Goal: Task Accomplishment & Management: Manage account settings

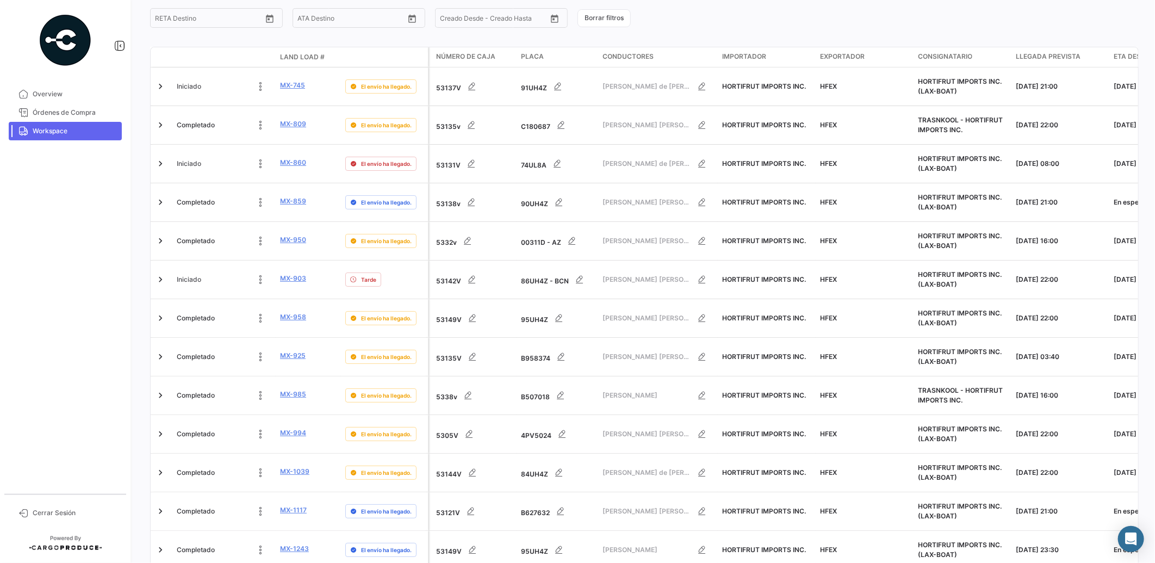
scroll to position [372, 0]
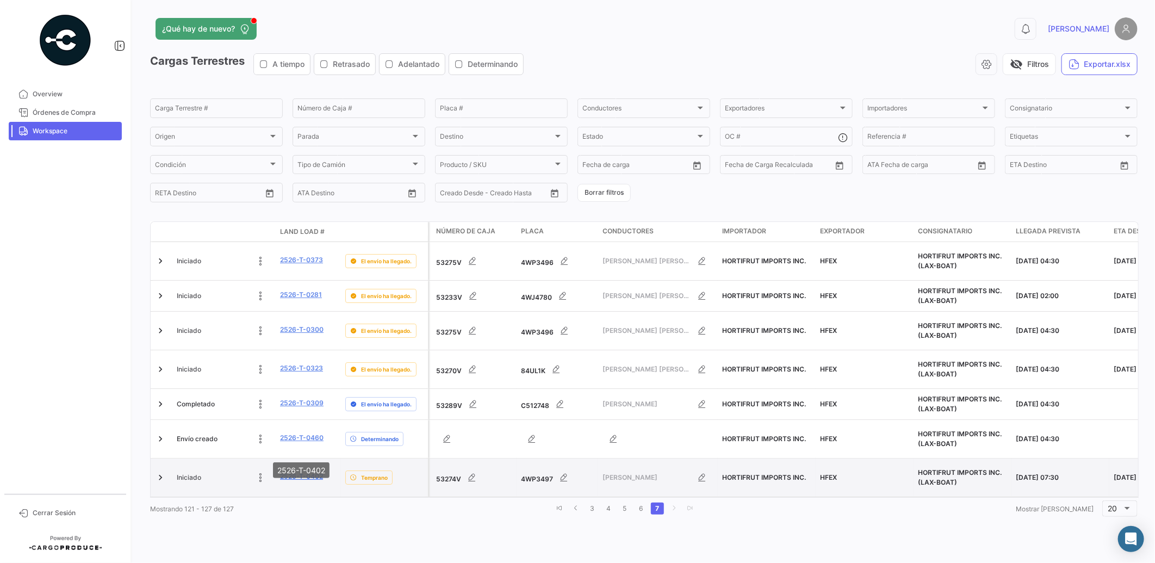
click at [310, 471] on link "2526-T-0402" at bounding box center [301, 476] width 43 height 10
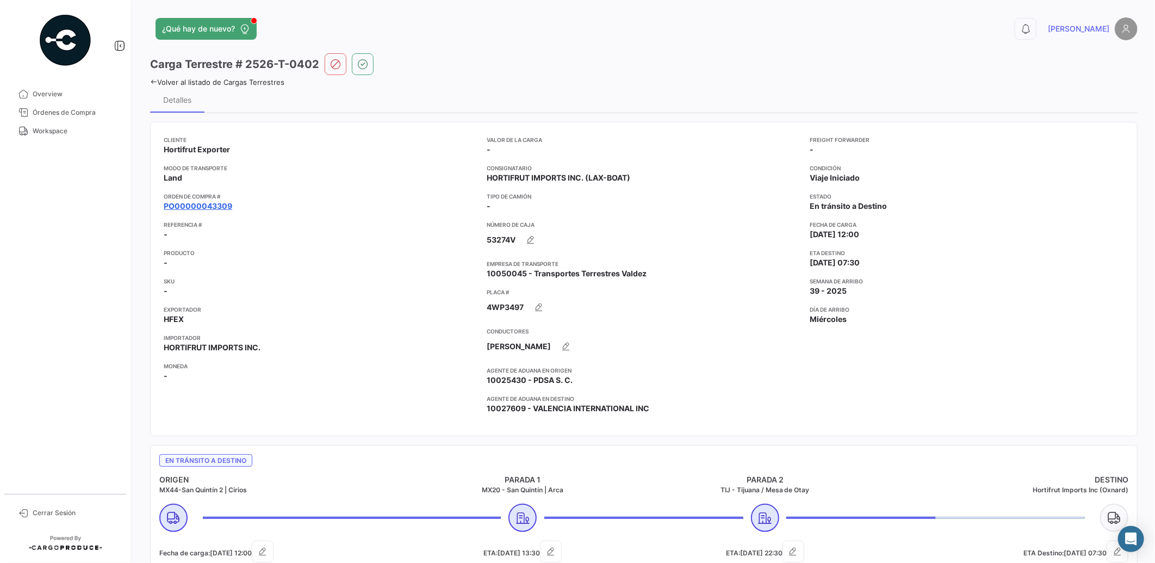
click at [215, 207] on link "PO00000043309" at bounding box center [198, 206] width 68 height 11
click at [213, 207] on link "PO00000043309" at bounding box center [198, 206] width 68 height 11
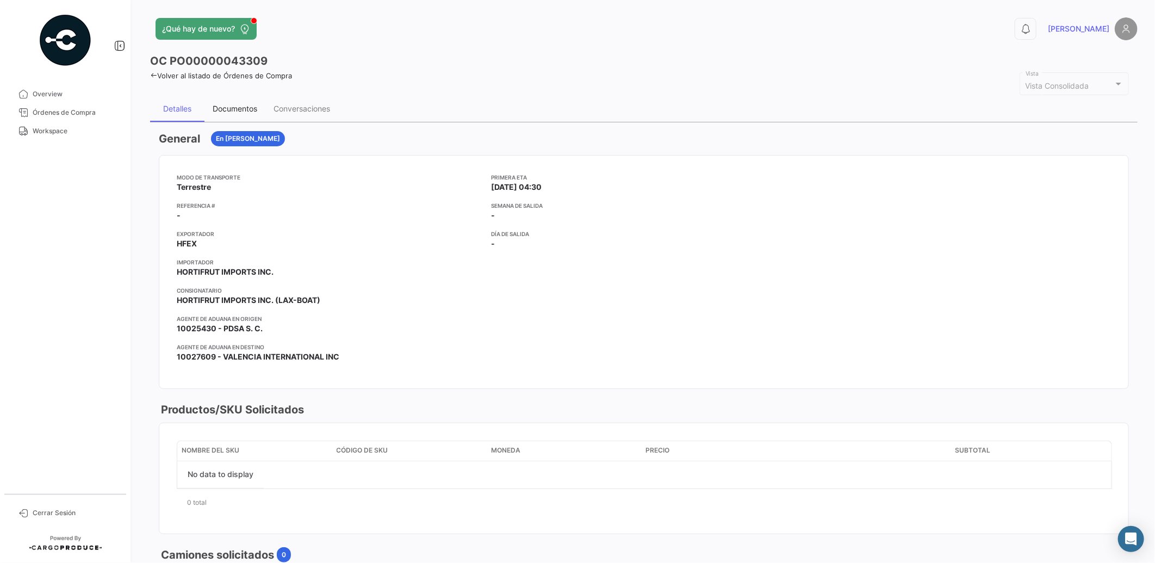
click at [241, 115] on div "Documentos" at bounding box center [234, 109] width 61 height 26
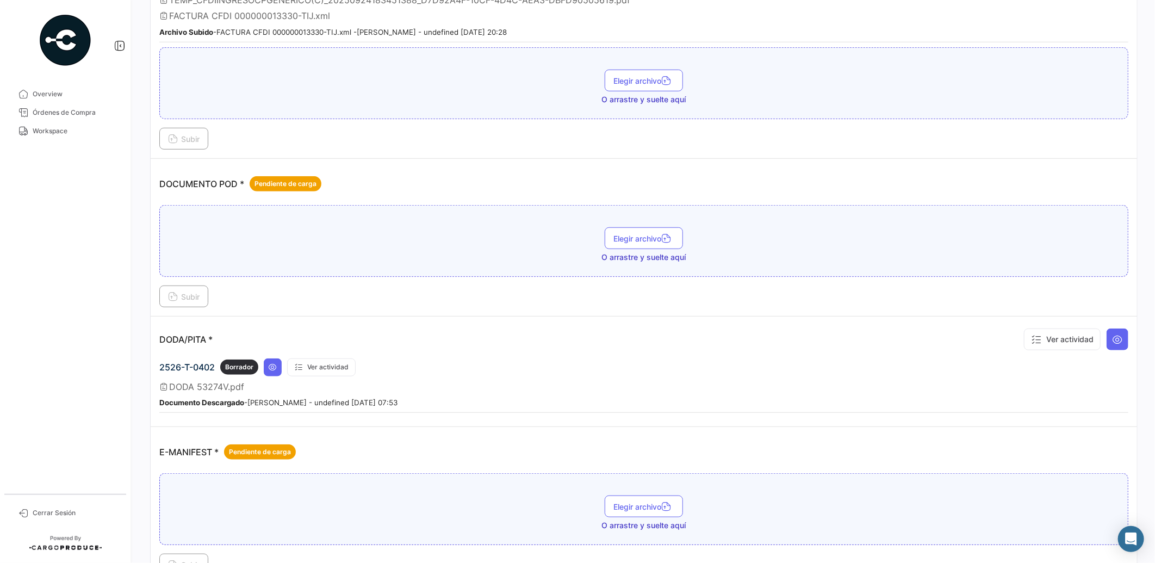
scroll to position [343, 0]
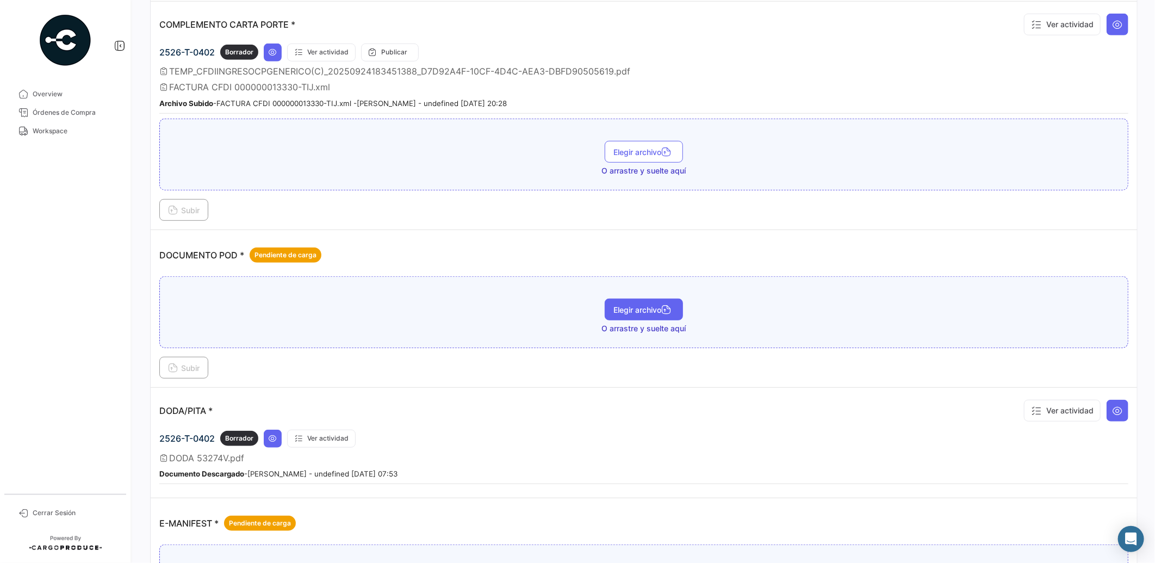
click at [649, 301] on button "Elegir archivo" at bounding box center [643, 309] width 78 height 22
click at [663, 314] on div "Nuevo documento(3).pdf" at bounding box center [640, 322] width 99 height 16
click at [646, 316] on span "Elegir archivo" at bounding box center [643, 320] width 61 height 9
click at [647, 316] on span "Elegir archivo" at bounding box center [643, 320] width 61 height 9
click at [175, 357] on button "Subir" at bounding box center [183, 368] width 49 height 22
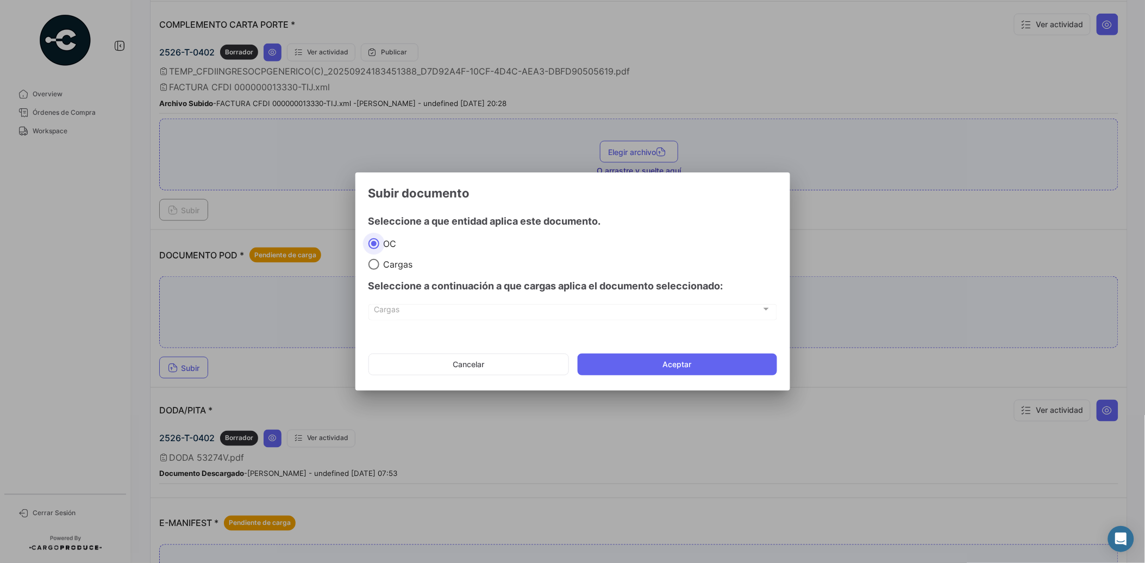
click at [395, 267] on span "Cargas" at bounding box center [396, 264] width 34 height 11
click at [379, 267] on input "Cargas" at bounding box center [374, 264] width 11 height 11
radio input "true"
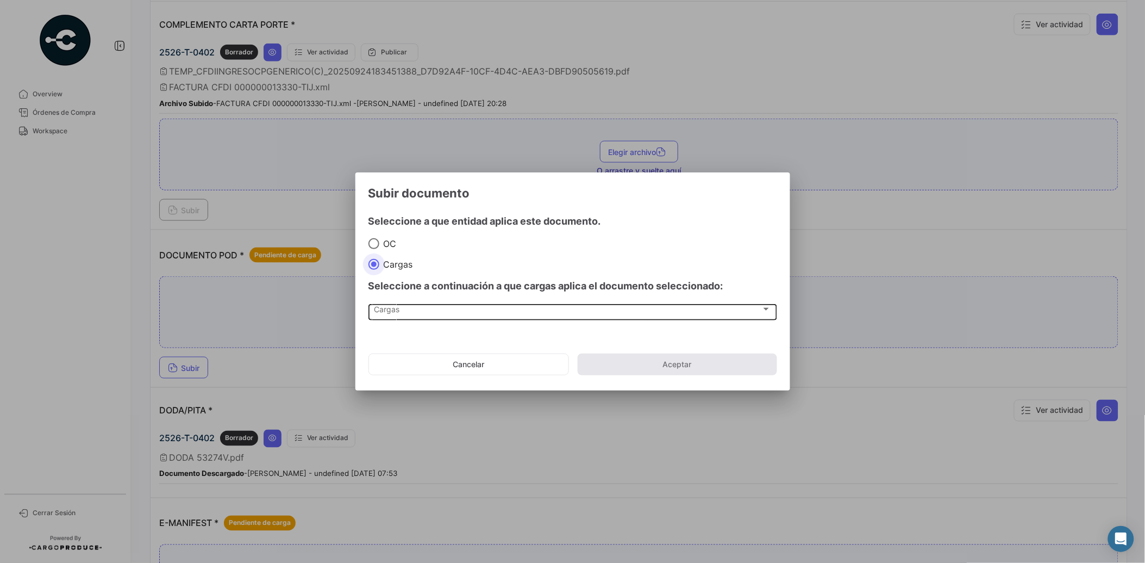
click at [407, 312] on div "Cargas" at bounding box center [568, 311] width 388 height 9
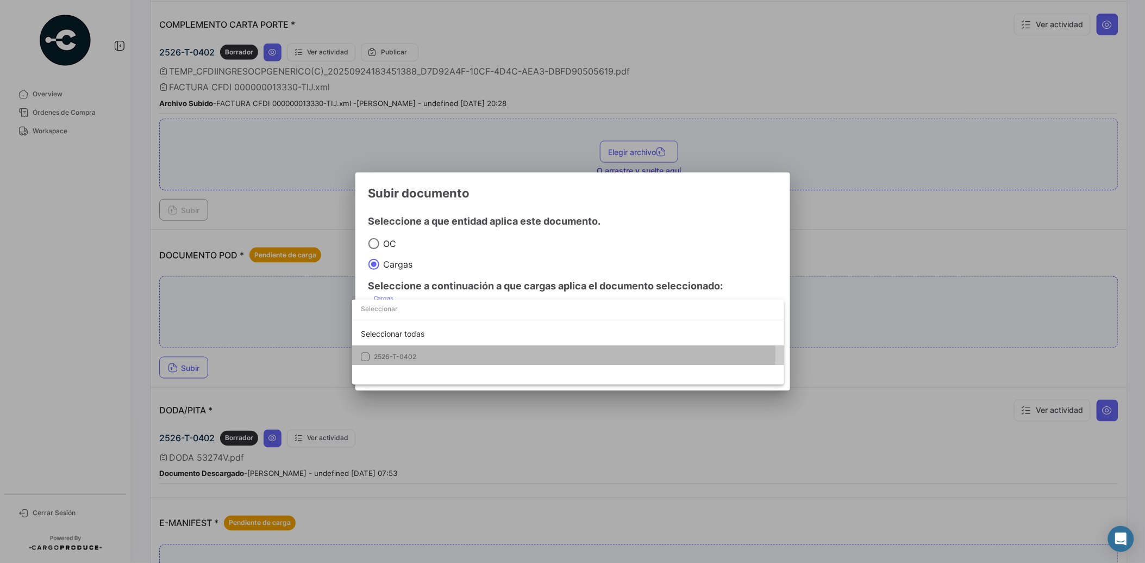
click at [411, 352] on span "2526-T-0402" at bounding box center [450, 357] width 152 height 10
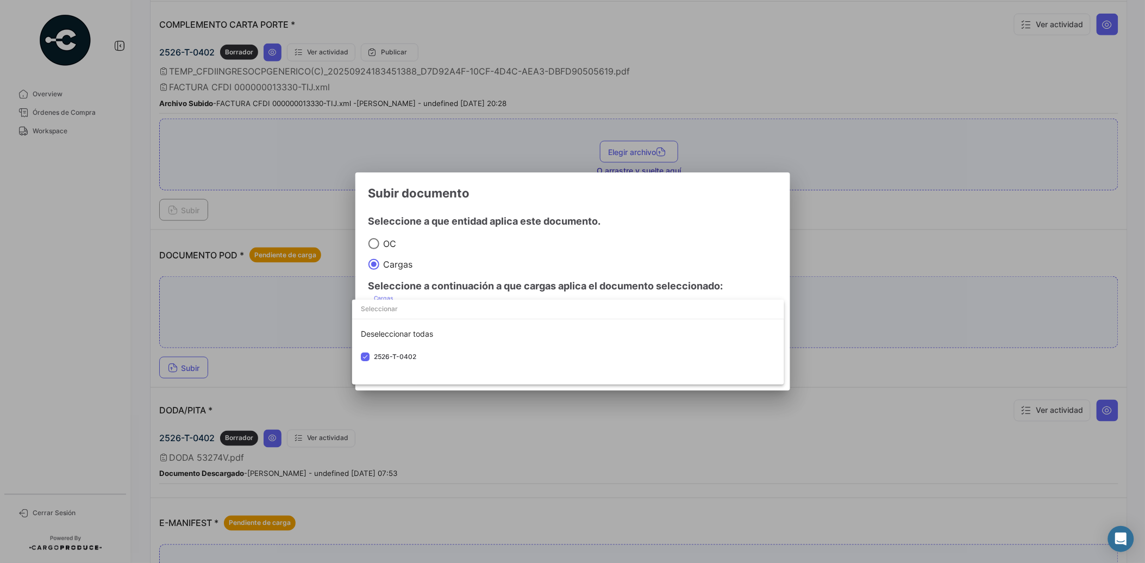
click at [479, 234] on div at bounding box center [572, 281] width 1145 height 563
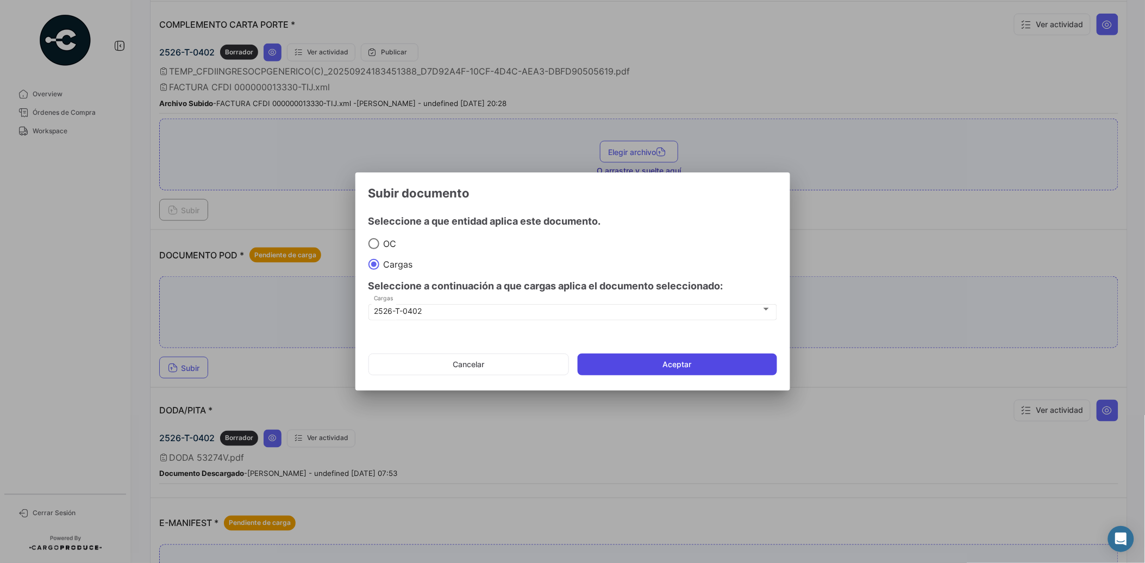
click at [665, 361] on button "Aceptar" at bounding box center [677, 364] width 199 height 22
